Goal: Information Seeking & Learning: Learn about a topic

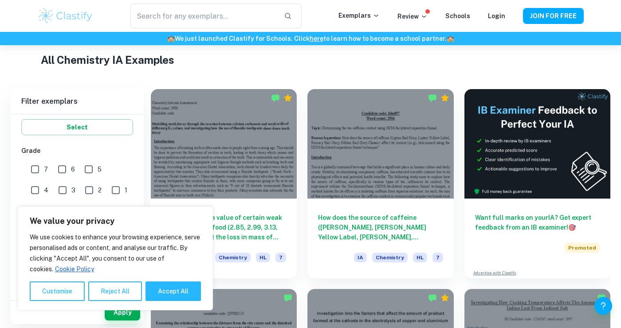
scroll to position [210, 0]
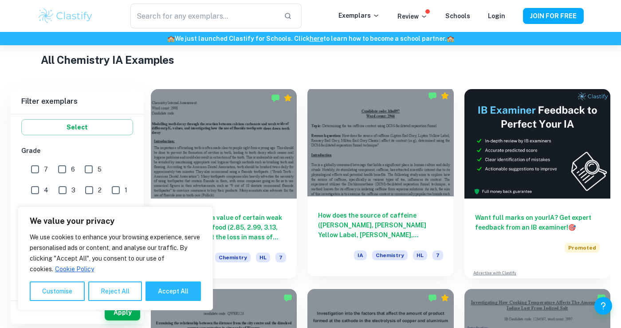
click at [330, 226] on h6 "How does the source of caffeine ([PERSON_NAME], [PERSON_NAME] Yellow Label, [PE…" at bounding box center [380, 225] width 125 height 29
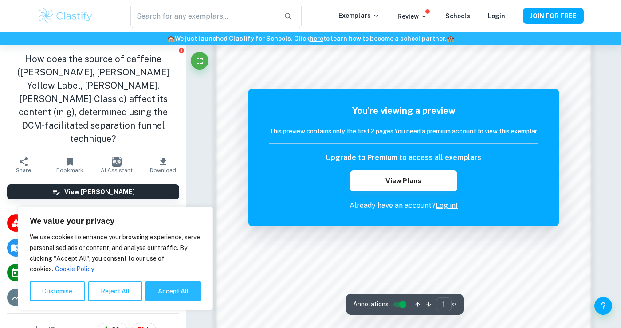
scroll to position [818, 0]
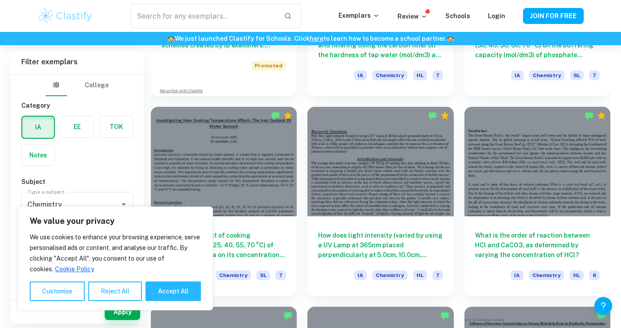
scroll to position [813, 0]
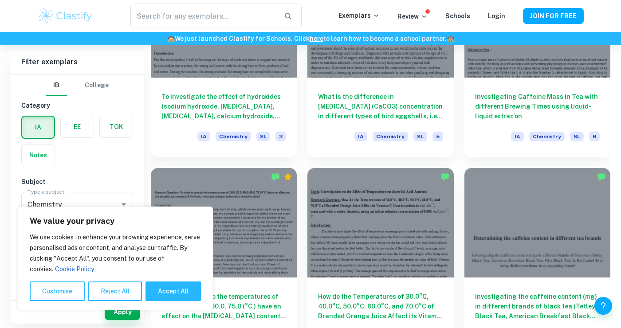
scroll to position [1137, 0]
